Goal: Information Seeking & Learning: Learn about a topic

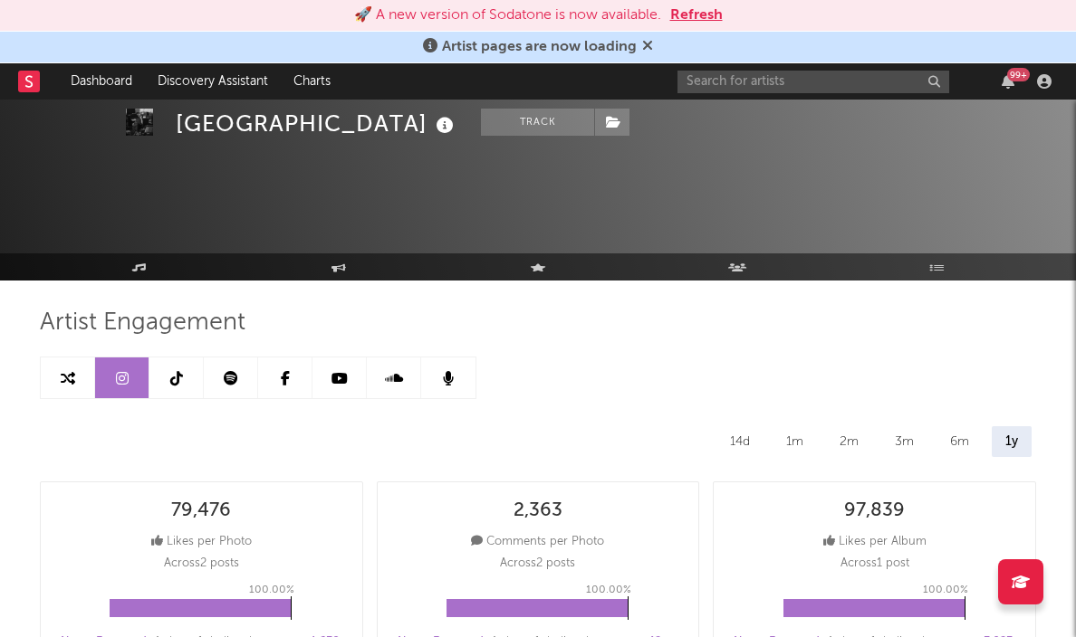
select select "1w"
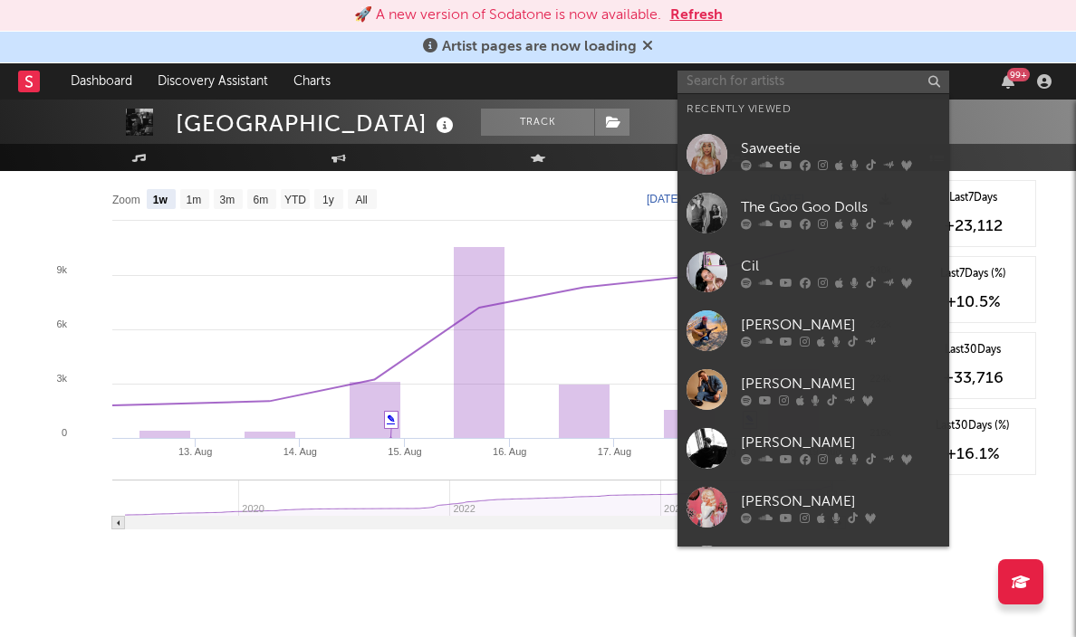
click at [802, 83] on input "text" at bounding box center [813, 82] width 272 height 23
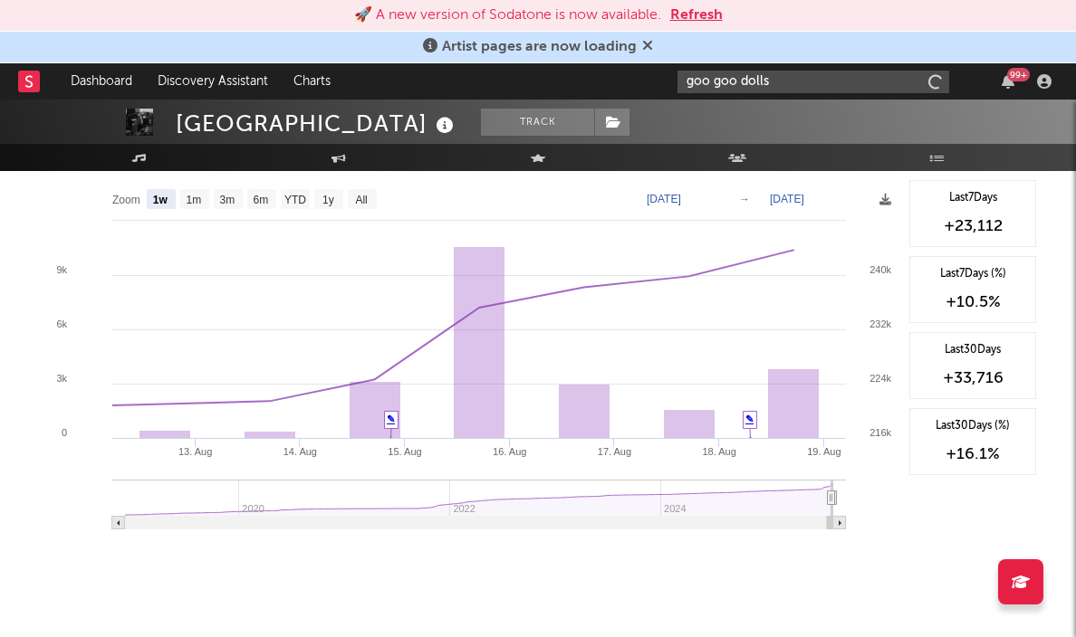
type input "goo goo dolls"
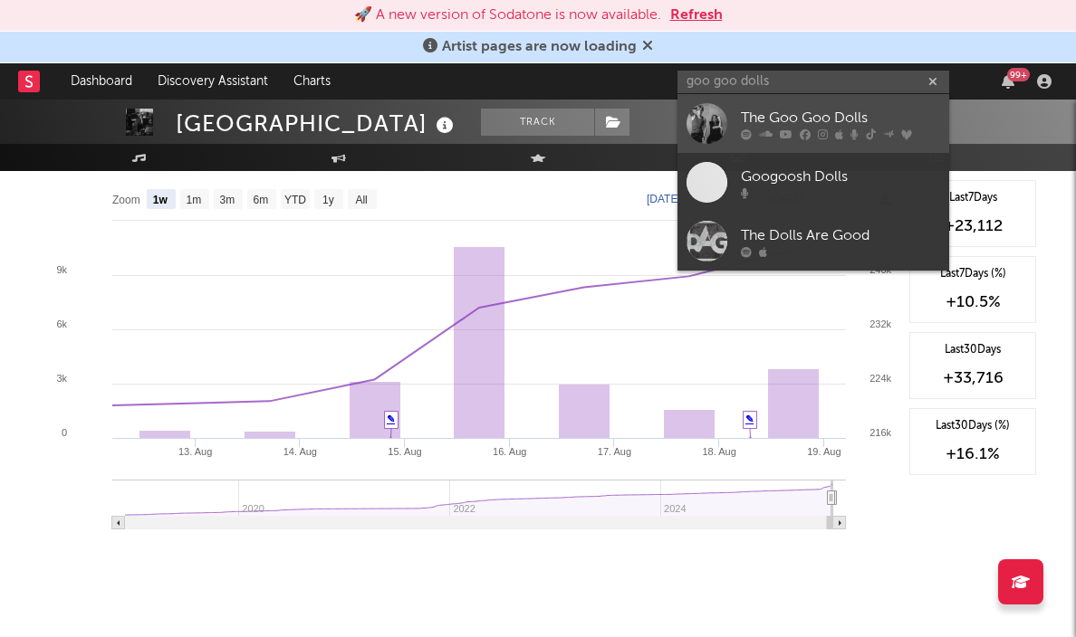
click at [768, 112] on div "The Goo Goo Dolls" at bounding box center [840, 118] width 199 height 22
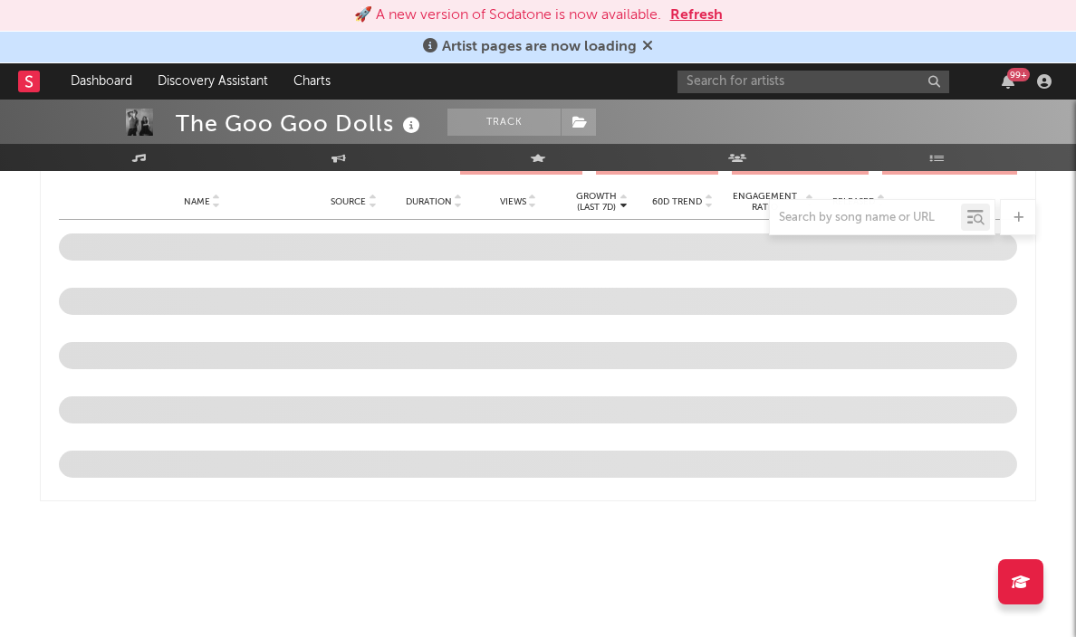
scroll to position [1910, 0]
select select "6m"
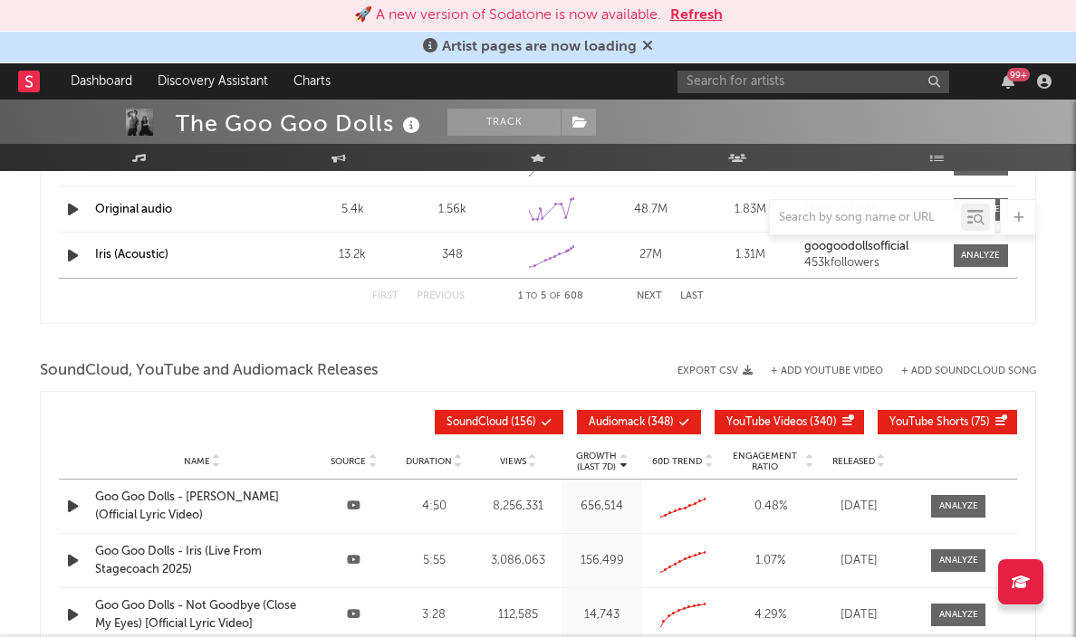
scroll to position [1588, 0]
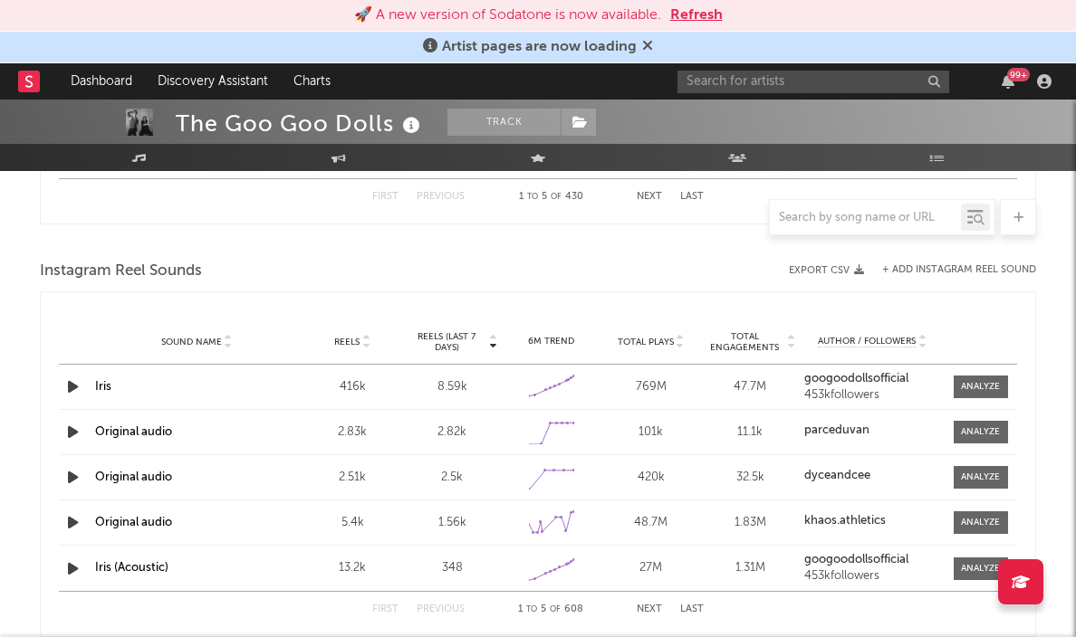
click at [814, 210] on div at bounding box center [865, 217] width 191 height 23
click at [816, 224] on input "text" at bounding box center [865, 218] width 191 height 14
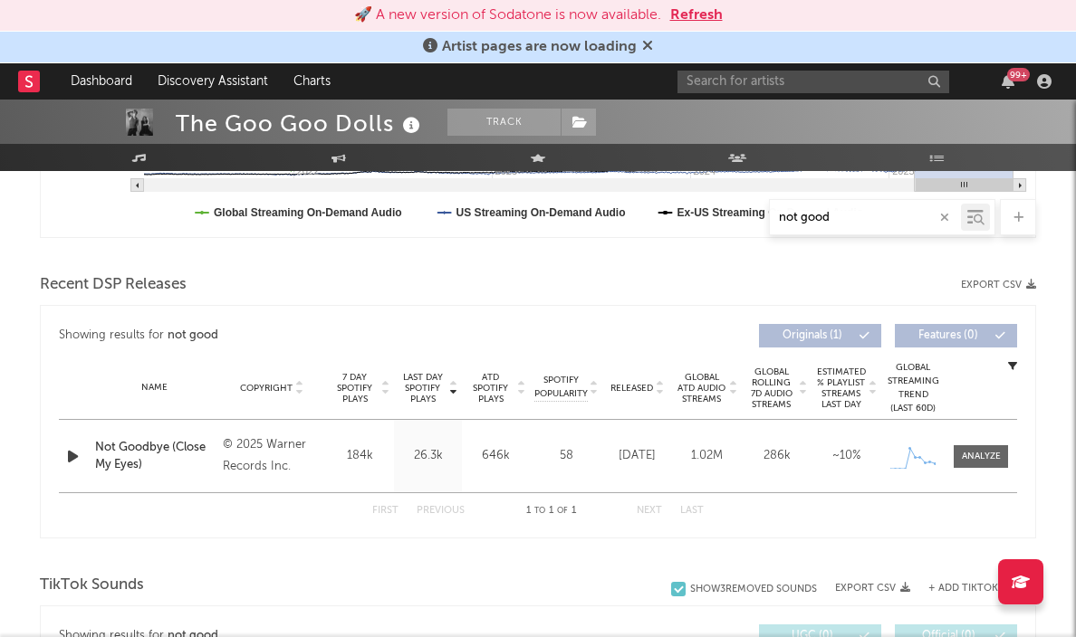
scroll to position [532, 0]
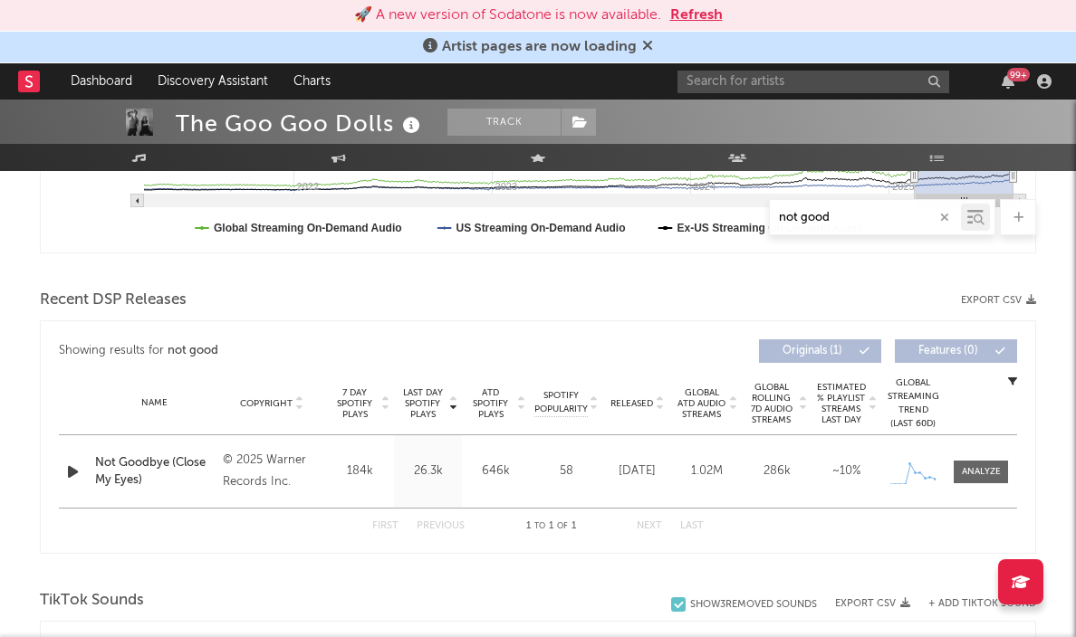
type input "not good"
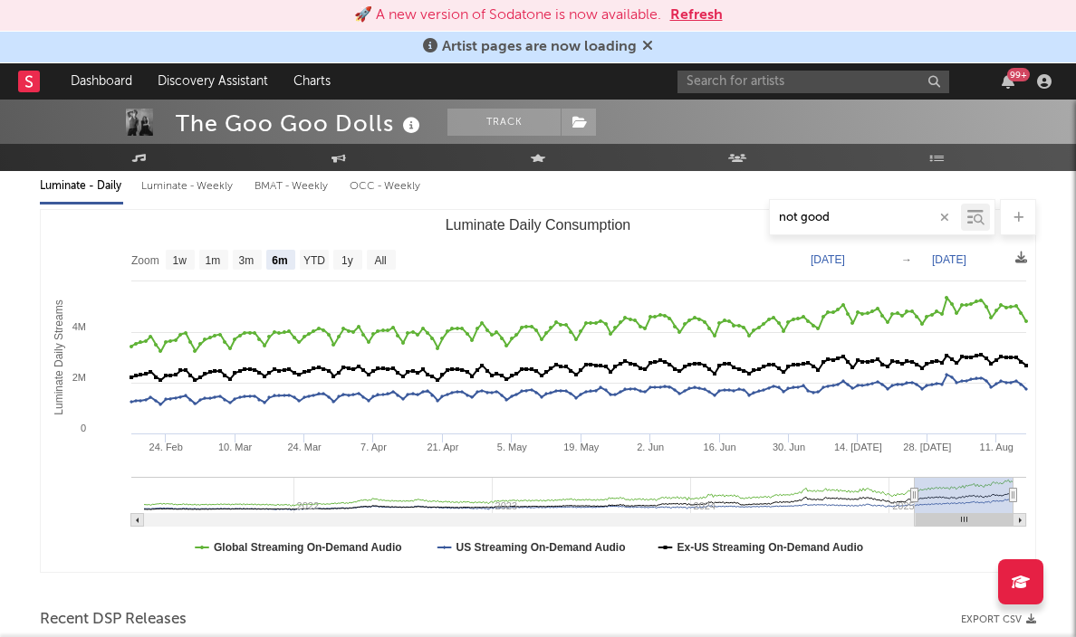
scroll to position [0, 0]
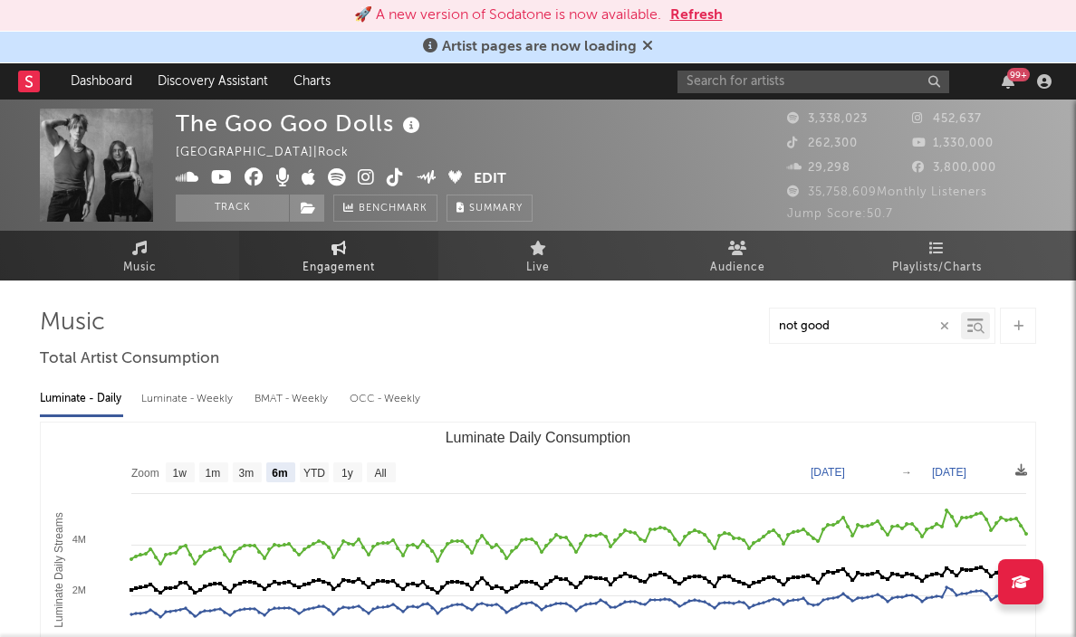
click at [321, 258] on span "Engagement" at bounding box center [338, 268] width 72 height 22
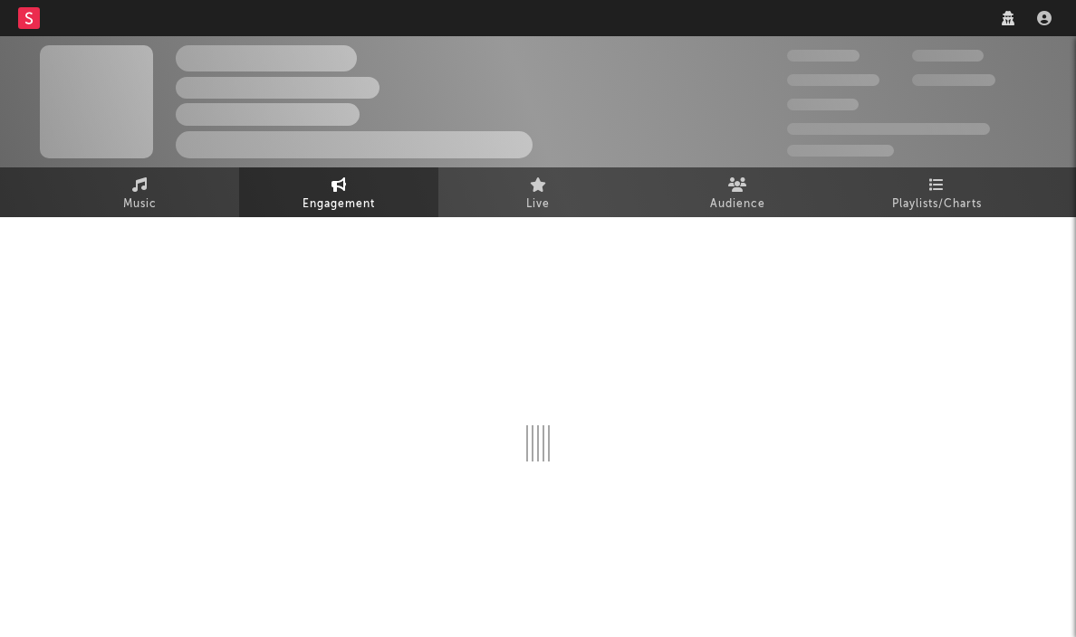
select select "1w"
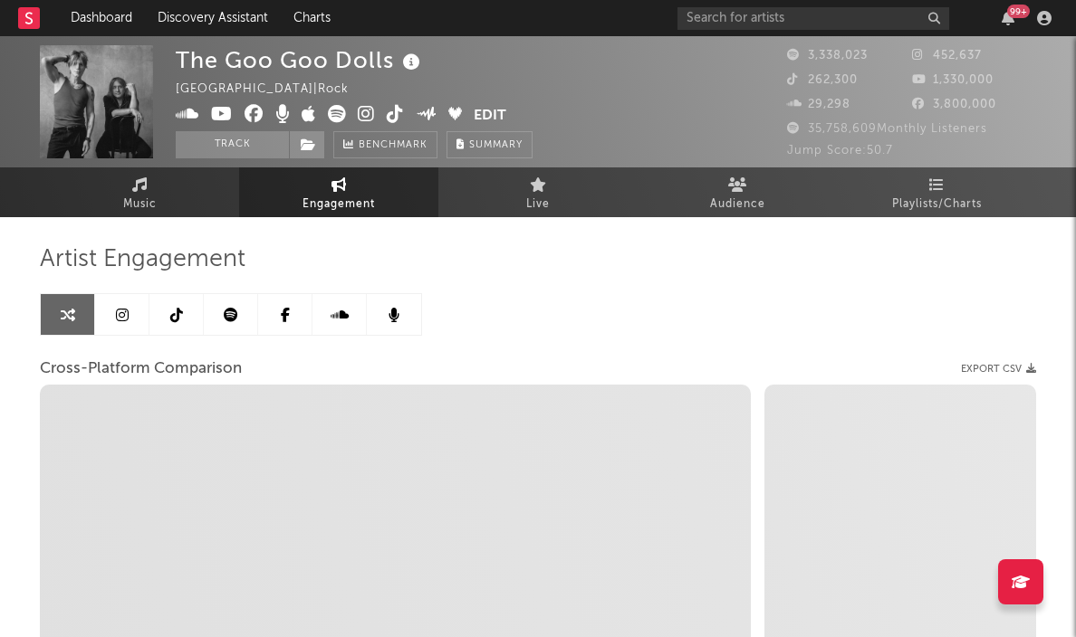
click at [124, 312] on icon at bounding box center [122, 315] width 13 height 14
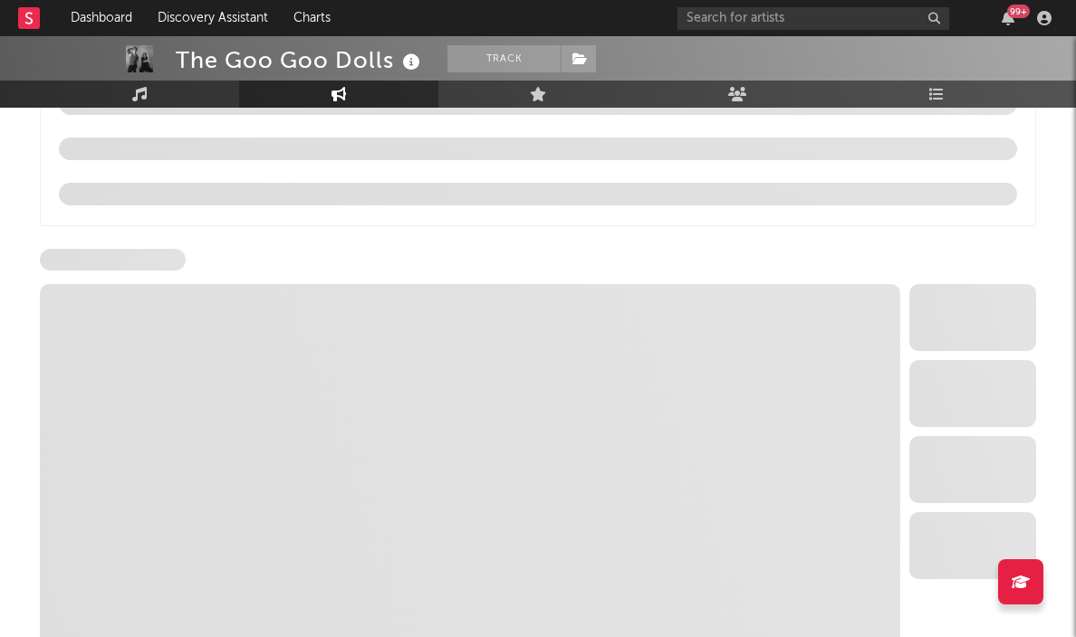
scroll to position [1897, 0]
select select "6m"
